Goal: Task Accomplishment & Management: Complete application form

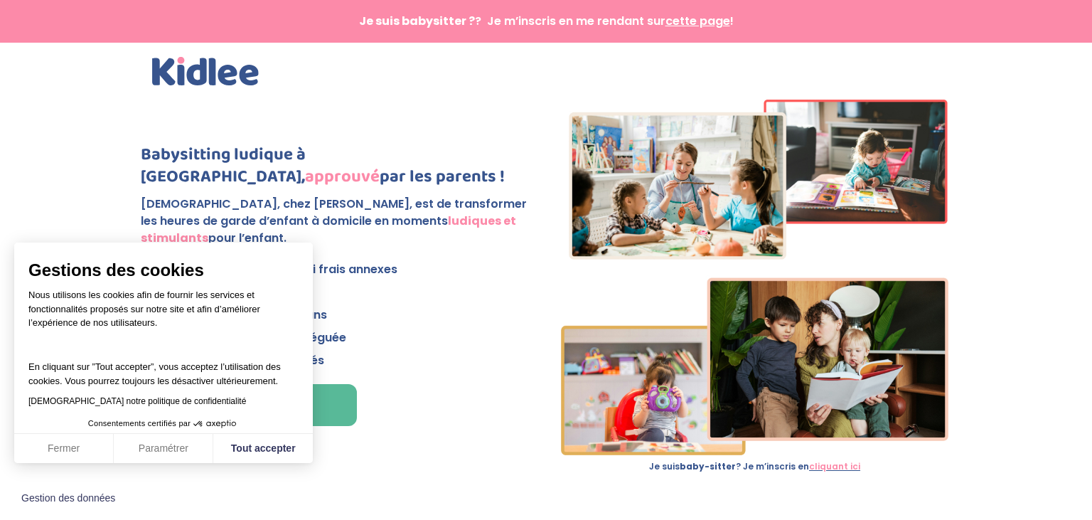
click at [402, 365] on p "✅ Sans frais de recherches ni frais annexes ✅ 50 % crédit d’impôt et CAF ✅ Pour…" at bounding box center [337, 315] width 393 height 114
click at [264, 456] on button "Tout accepter" at bounding box center [263, 449] width 100 height 30
checkbox input "true"
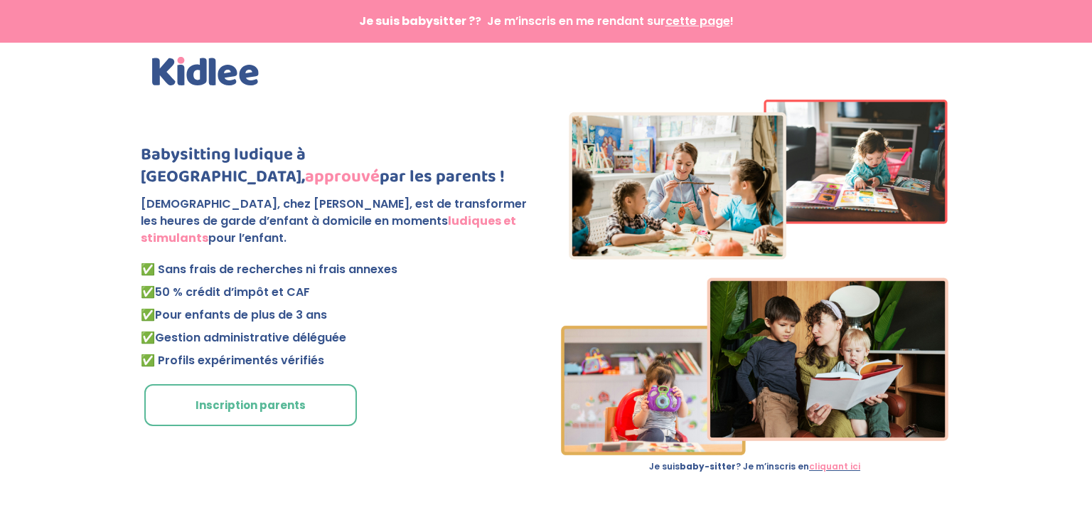
click at [222, 407] on link "Inscription parents" at bounding box center [250, 405] width 213 height 43
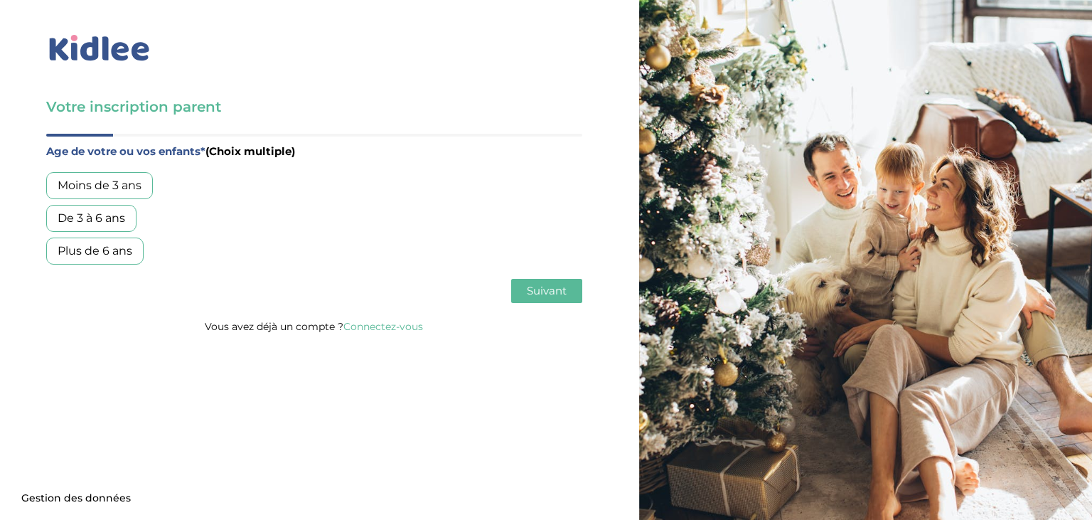
click at [97, 259] on div "Plus de 6 ans" at bounding box center [94, 250] width 97 height 27
click at [554, 294] on span "Suivant" at bounding box center [547, 291] width 40 height 14
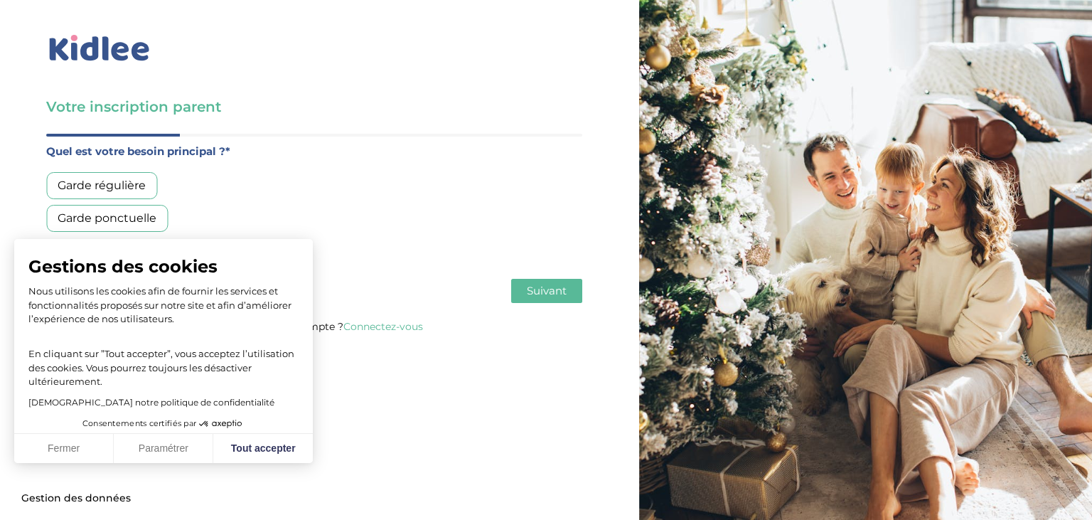
click at [104, 189] on div "Garde régulière" at bounding box center [101, 185] width 111 height 27
click at [559, 292] on span "Suivant" at bounding box center [547, 291] width 40 height 14
click at [273, 444] on button "Tout accepter" at bounding box center [263, 449] width 100 height 30
checkbox input "true"
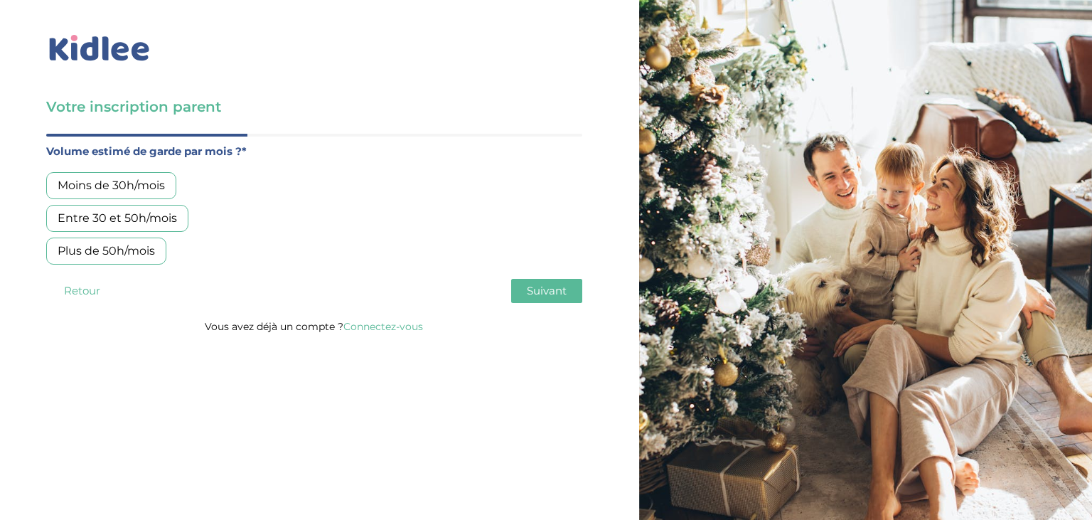
click at [129, 183] on div "Moins de 30h/mois" at bounding box center [111, 185] width 130 height 27
click at [564, 289] on span "Suivant" at bounding box center [547, 291] width 40 height 14
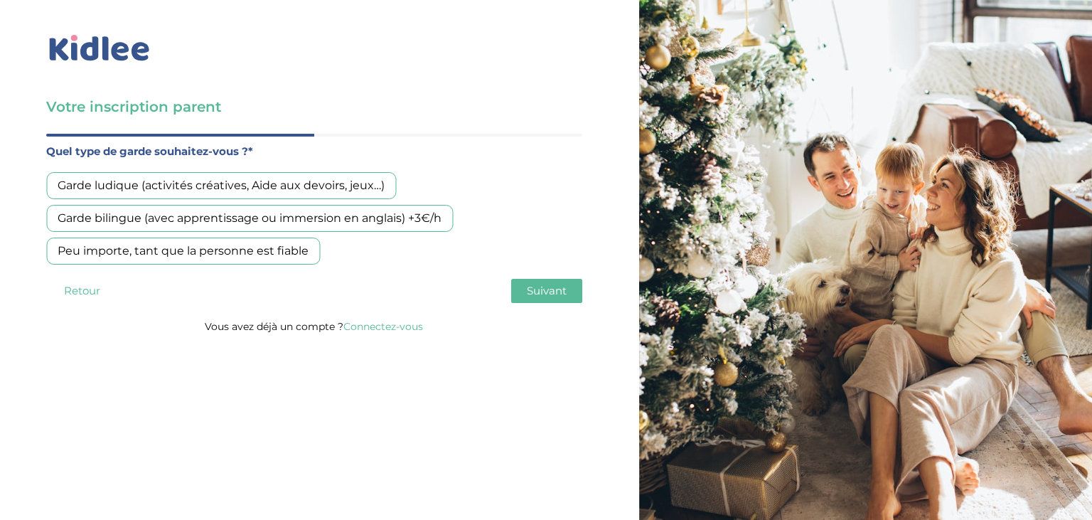
click at [237, 186] on div "Garde ludique (activités créatives, Aide aux devoirs, jeux…)" at bounding box center [221, 185] width 350 height 27
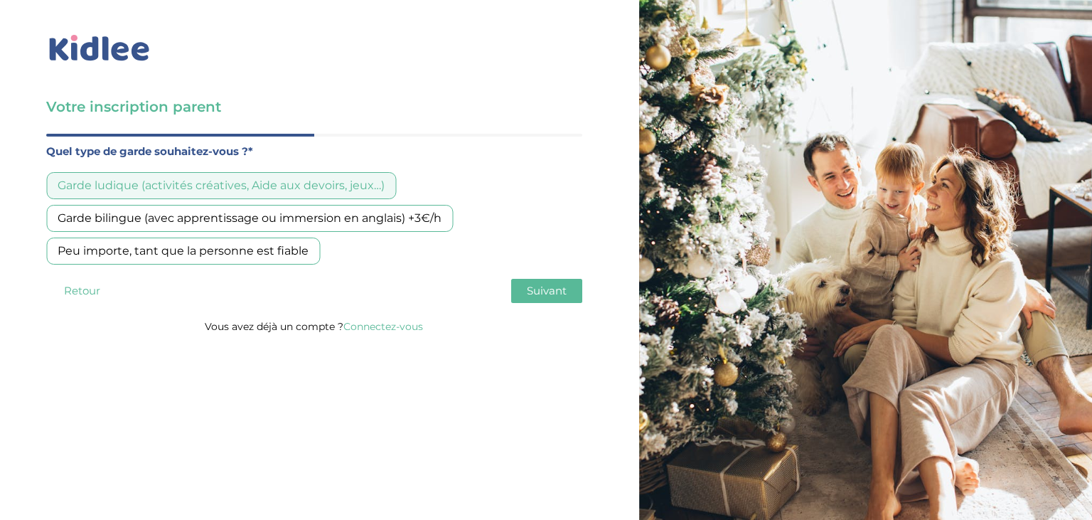
click at [556, 289] on span "Suivant" at bounding box center [547, 291] width 40 height 14
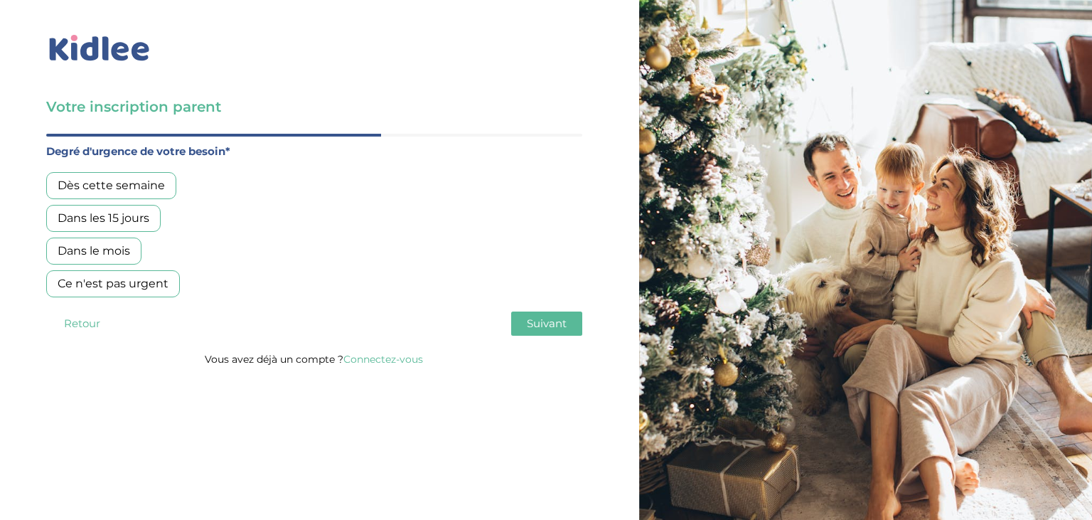
click at [112, 184] on div "Dès cette semaine" at bounding box center [111, 185] width 130 height 27
click at [534, 319] on span "Suivant" at bounding box center [547, 323] width 40 height 14
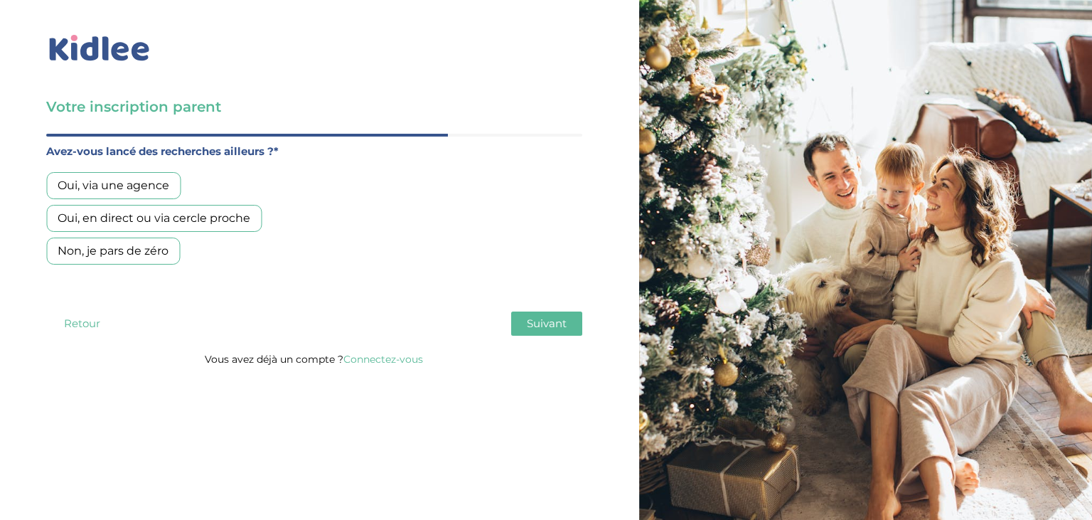
click at [146, 194] on div "Oui, via une agence" at bounding box center [113, 185] width 134 height 27
click at [534, 320] on span "Suivant" at bounding box center [547, 323] width 40 height 14
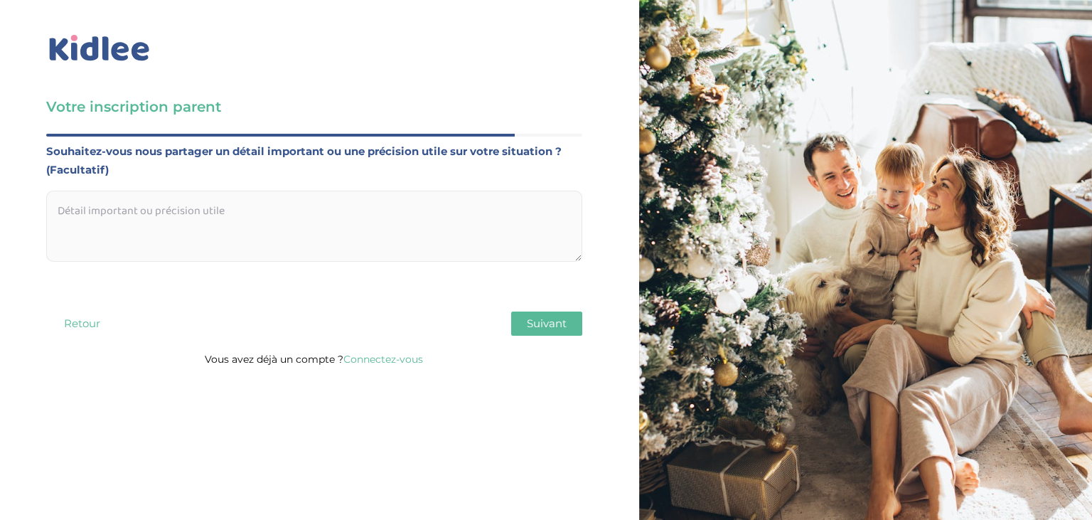
click at [165, 215] on textarea at bounding box center [314, 226] width 536 height 71
click at [112, 210] on textarea "2 enfants, Cp et CM1" at bounding box center [314, 226] width 536 height 71
click at [191, 209] on textarea "2 enfants, CP et CM1" at bounding box center [314, 226] width 536 height 71
type textarea "2 enfants, CP et CM1, besoin d'aide motivationnelle aux devoirs notamment pour …"
click at [547, 318] on span "Suivant" at bounding box center [547, 323] width 40 height 14
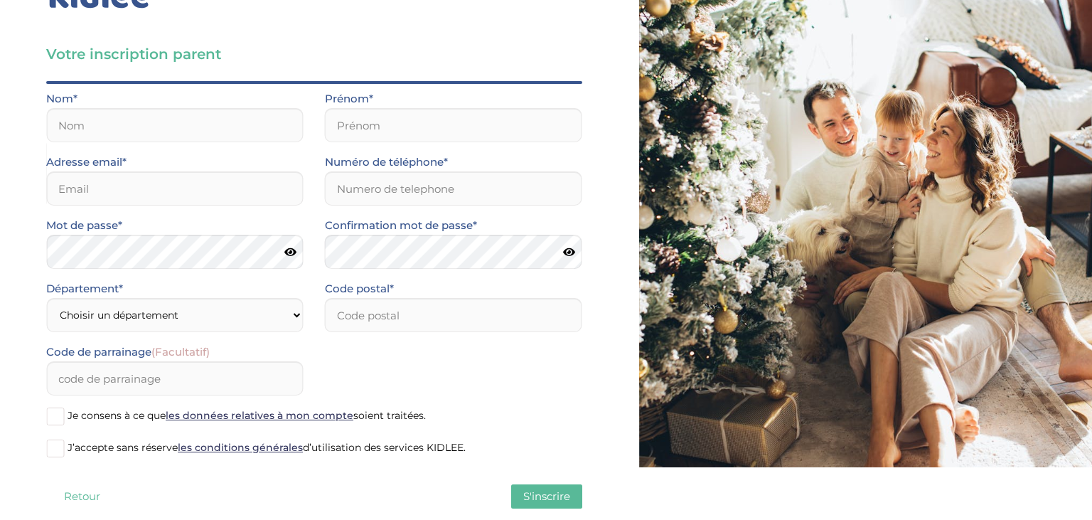
scroll to position [75, 0]
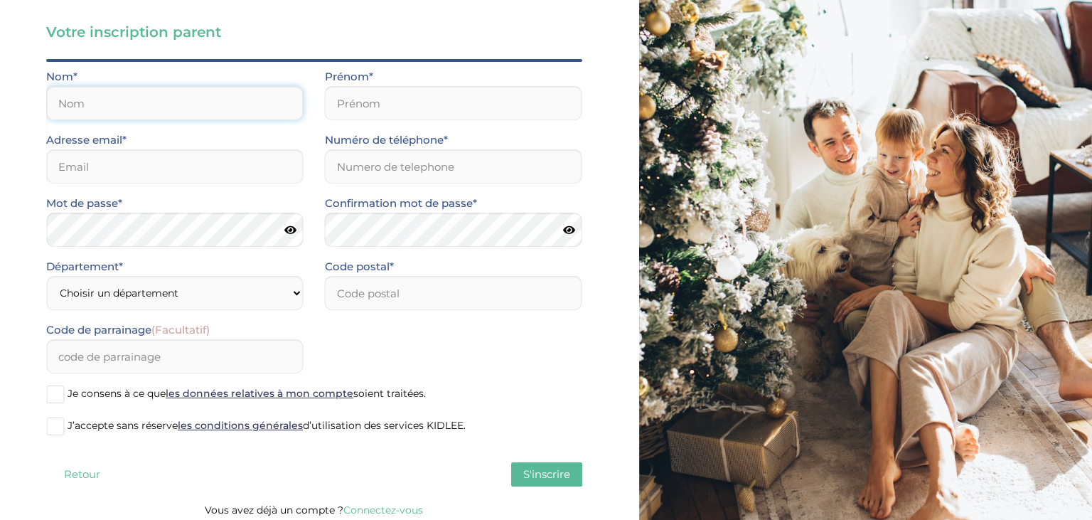
click at [175, 95] on input "text" at bounding box center [174, 103] width 257 height 34
type input "Guimezanes"
type input "Gaelle"
type input "7 RUE DE LA CERISAIE"
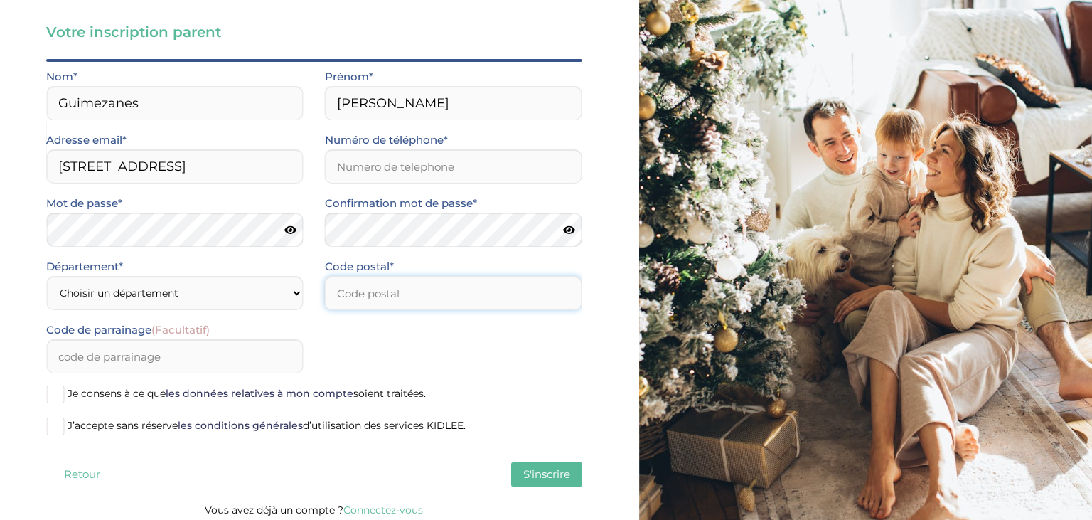
type input "75004"
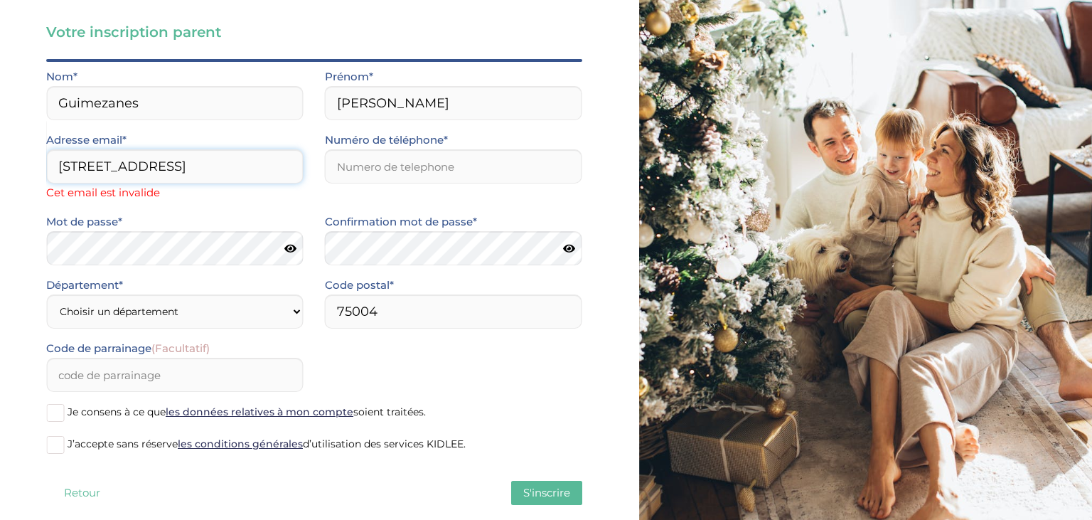
drag, startPoint x: 228, startPoint y: 166, endPoint x: 6, endPoint y: 159, distance: 222.6
click at [46, 159] on input "7 RUE DE LA CERISAIE" at bounding box center [174, 166] width 257 height 34
click at [506, 372] on div "Code de parrainage (Facultatif)" at bounding box center [314, 370] width 557 height 63
click at [46, 294] on select "Choisir un département Paris (75) Hauts-de-Seine (92) Yvelines (78) Val-de-Marn…" at bounding box center [174, 311] width 257 height 34
select select "75"
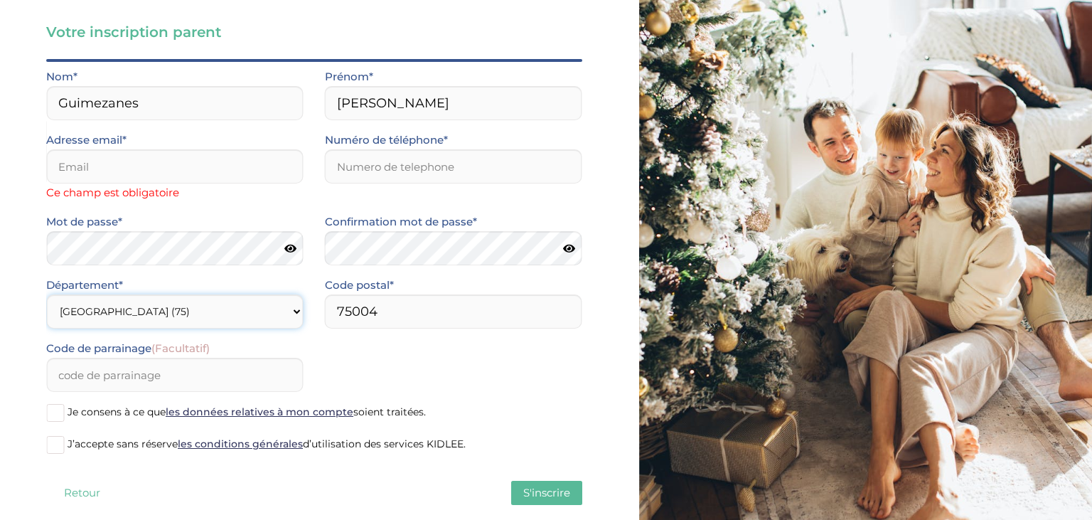
click option "Paris (75)" at bounding box center [0, 0] width 0 height 0
click at [149, 175] on input "email" at bounding box center [174, 166] width 257 height 34
type input "gaelle.hignette@gmail.com"
click at [384, 168] on input "Numéro de téléphone*" at bounding box center [453, 166] width 257 height 34
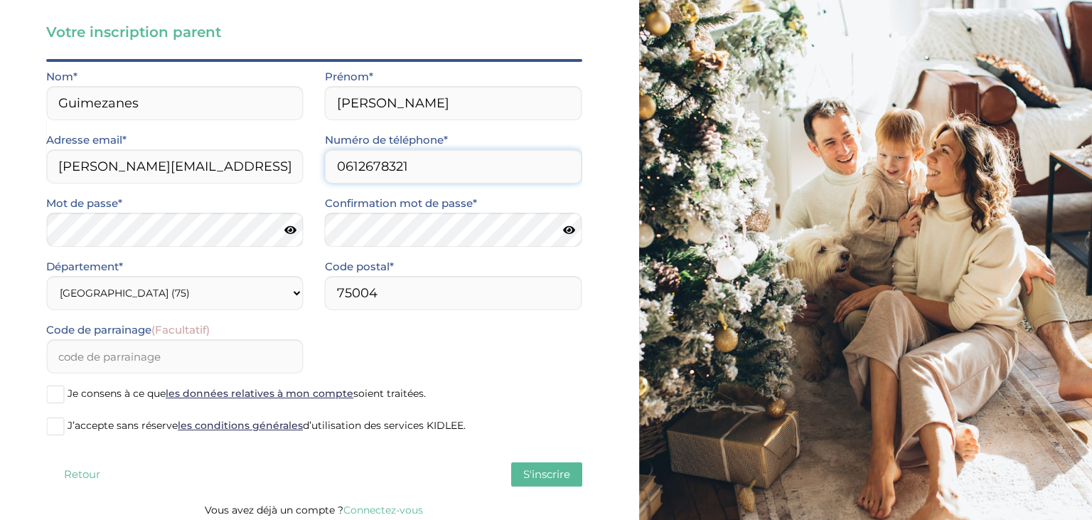
type input "0612678321"
click at [60, 391] on span at bounding box center [55, 394] width 18 height 18
click at [0, 0] on input "Je consens à ce que les données relatives à mon compte soient traitées." at bounding box center [0, 0] width 0 height 0
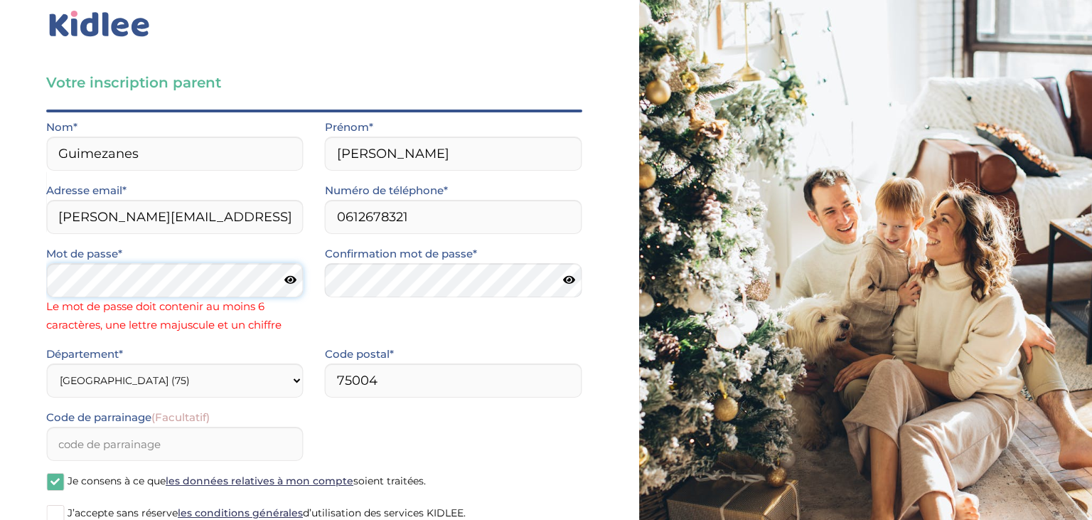
scroll to position [0, 0]
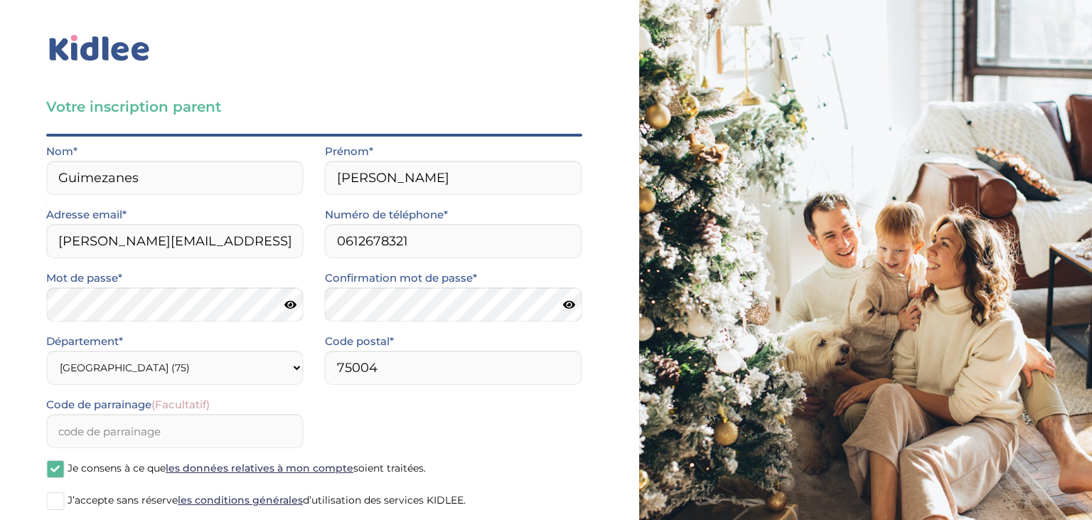
click at [397, 427] on div "Code de parrainage (Facultatif)" at bounding box center [314, 426] width 557 height 63
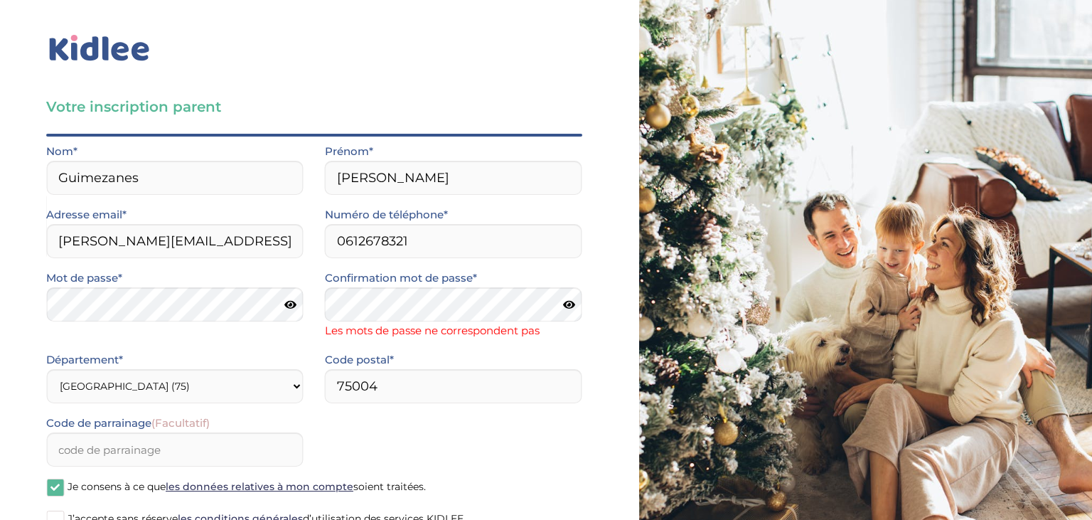
click at [291, 306] on icon at bounding box center [290, 304] width 12 height 11
click at [568, 305] on icon at bounding box center [569, 304] width 12 height 11
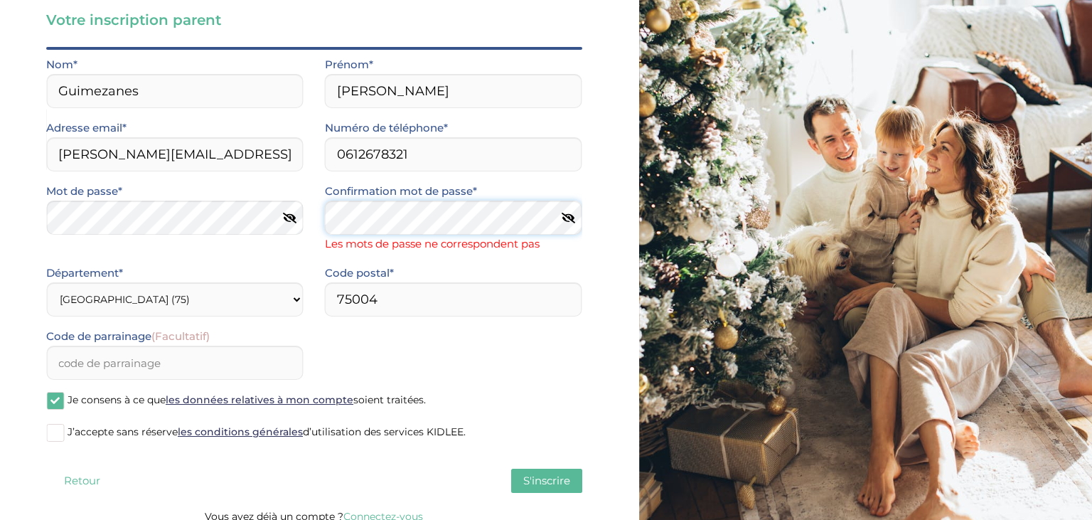
scroll to position [100, 0]
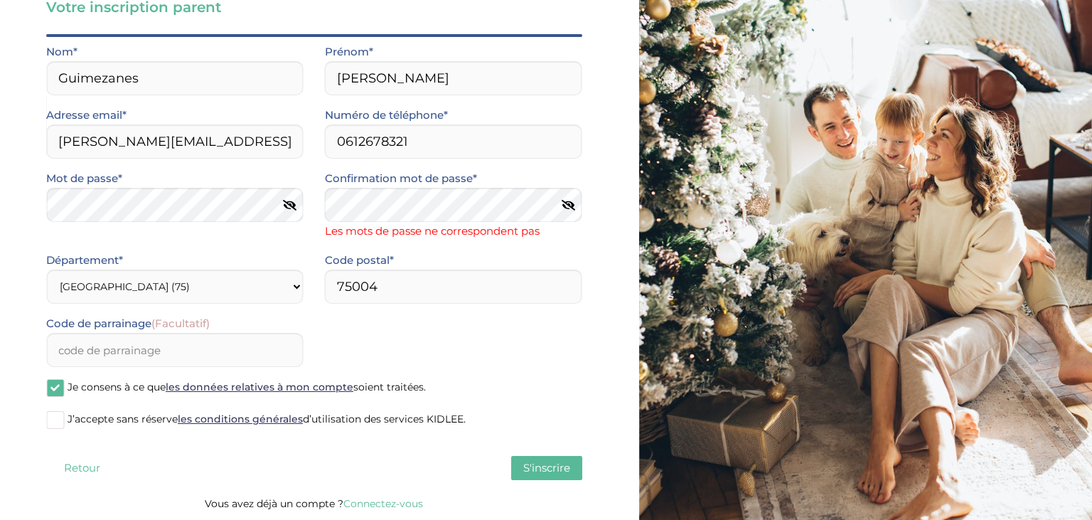
click at [56, 417] on label "J’accepte sans réserve les conditions générales d’utilisation des services KIDL…" at bounding box center [314, 419] width 536 height 21
click at [0, 0] on input "J’accepte sans réserve les conditions générales d’utilisation des services KIDL…" at bounding box center [0, 0] width 0 height 0
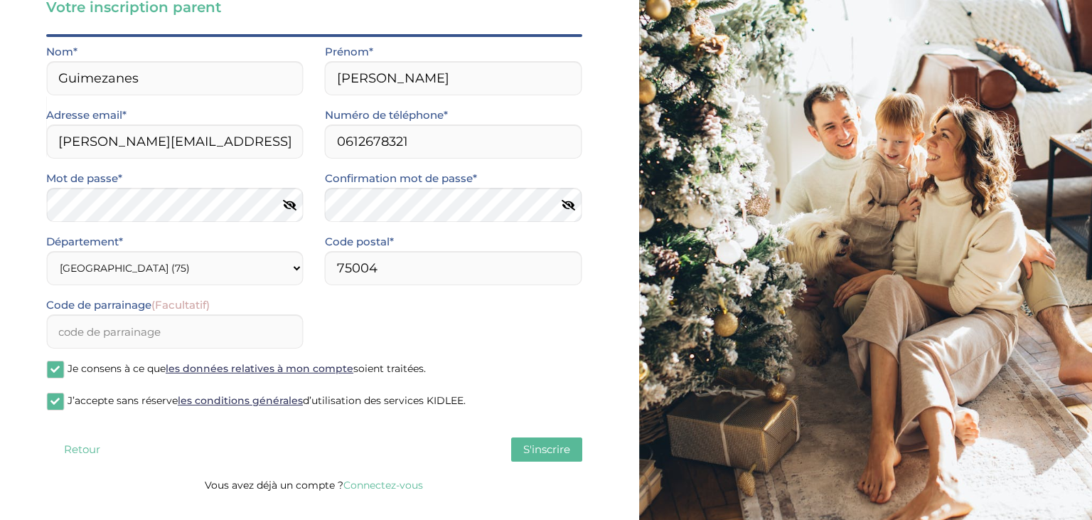
click at [547, 444] on span "S'inscrire" at bounding box center [546, 449] width 47 height 14
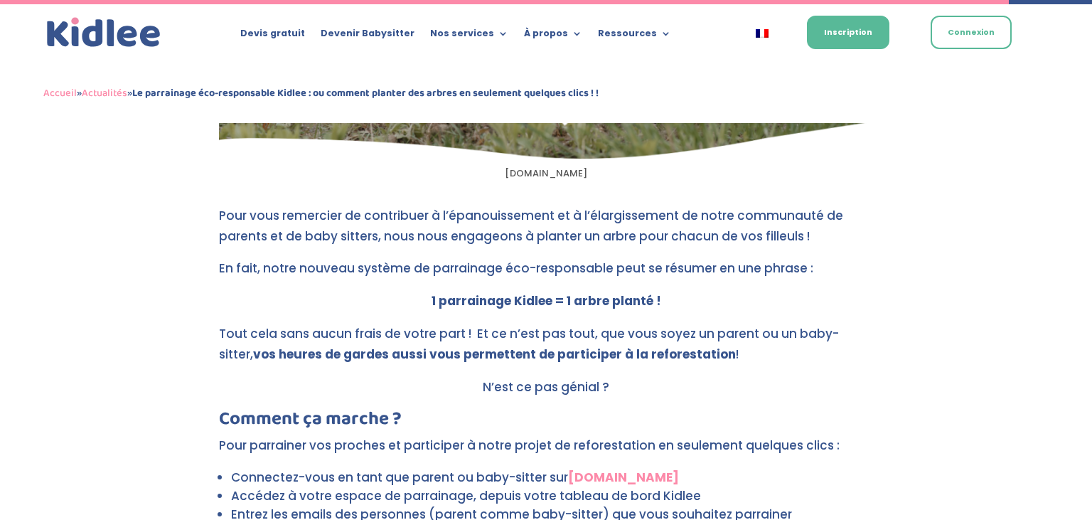
scroll to position [1501, 0]
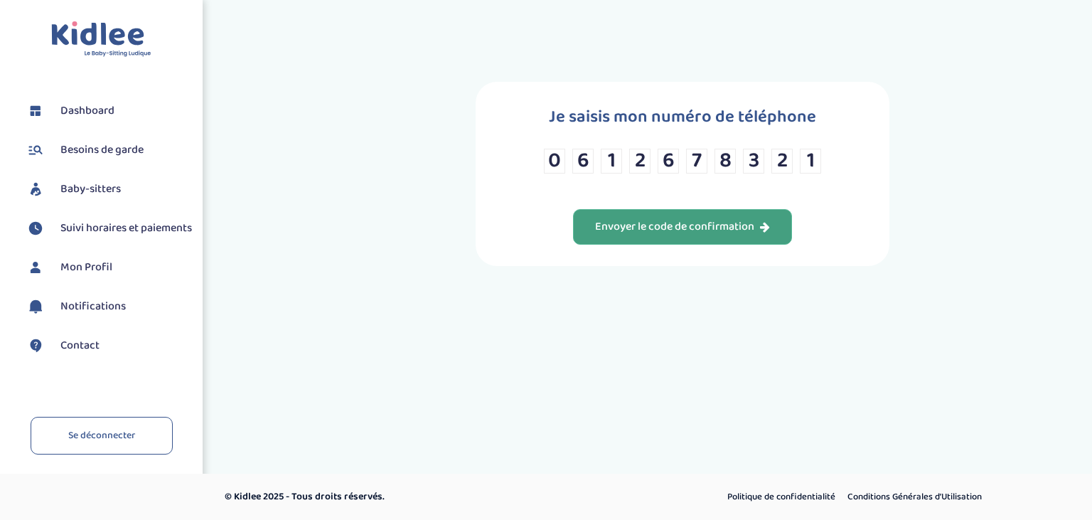
click at [659, 235] on div "Envoyer le code de confirmation" at bounding box center [682, 227] width 175 height 16
